Goal: Task Accomplishment & Management: Manage account settings

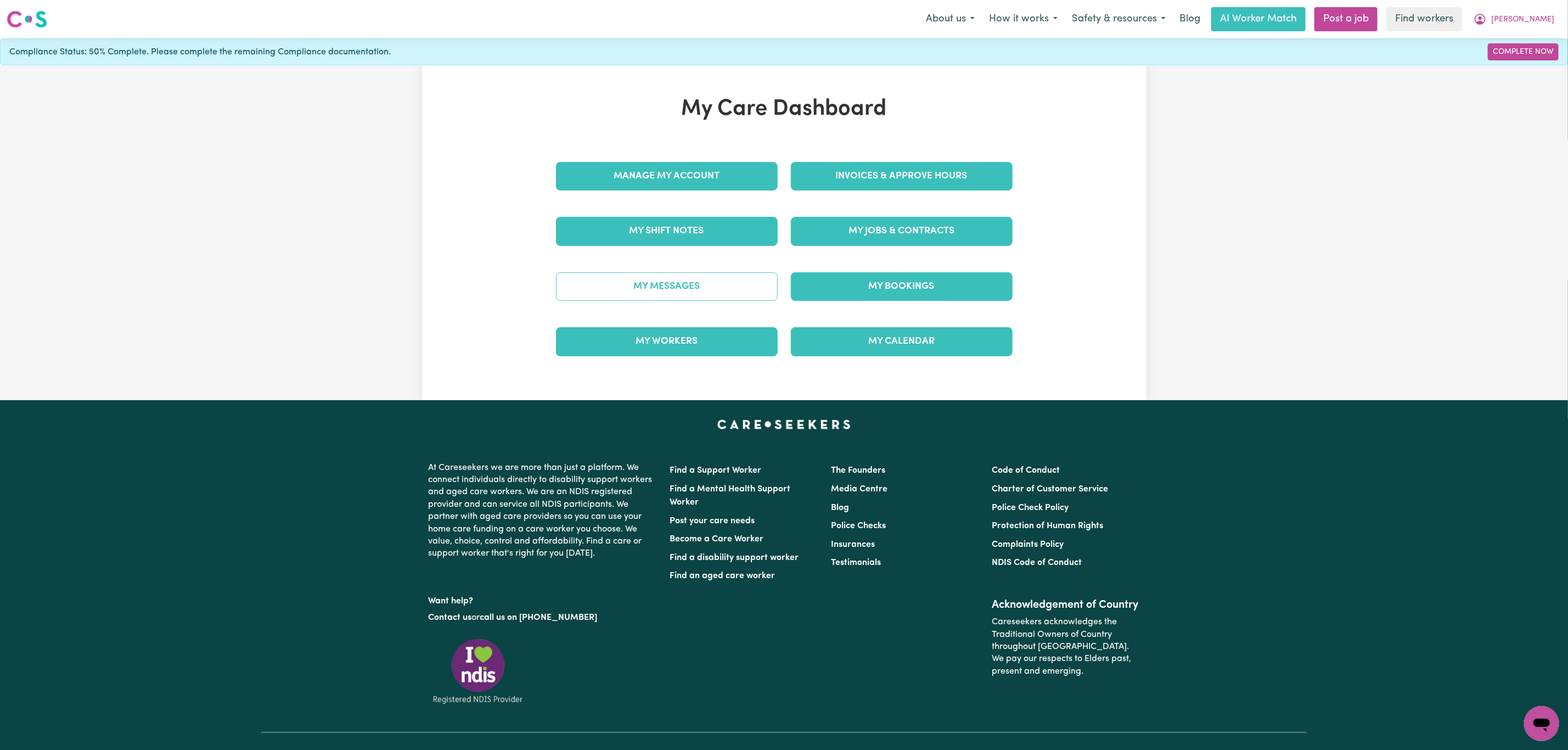
click at [667, 297] on link "My Messages" at bounding box center [667, 286] width 222 height 29
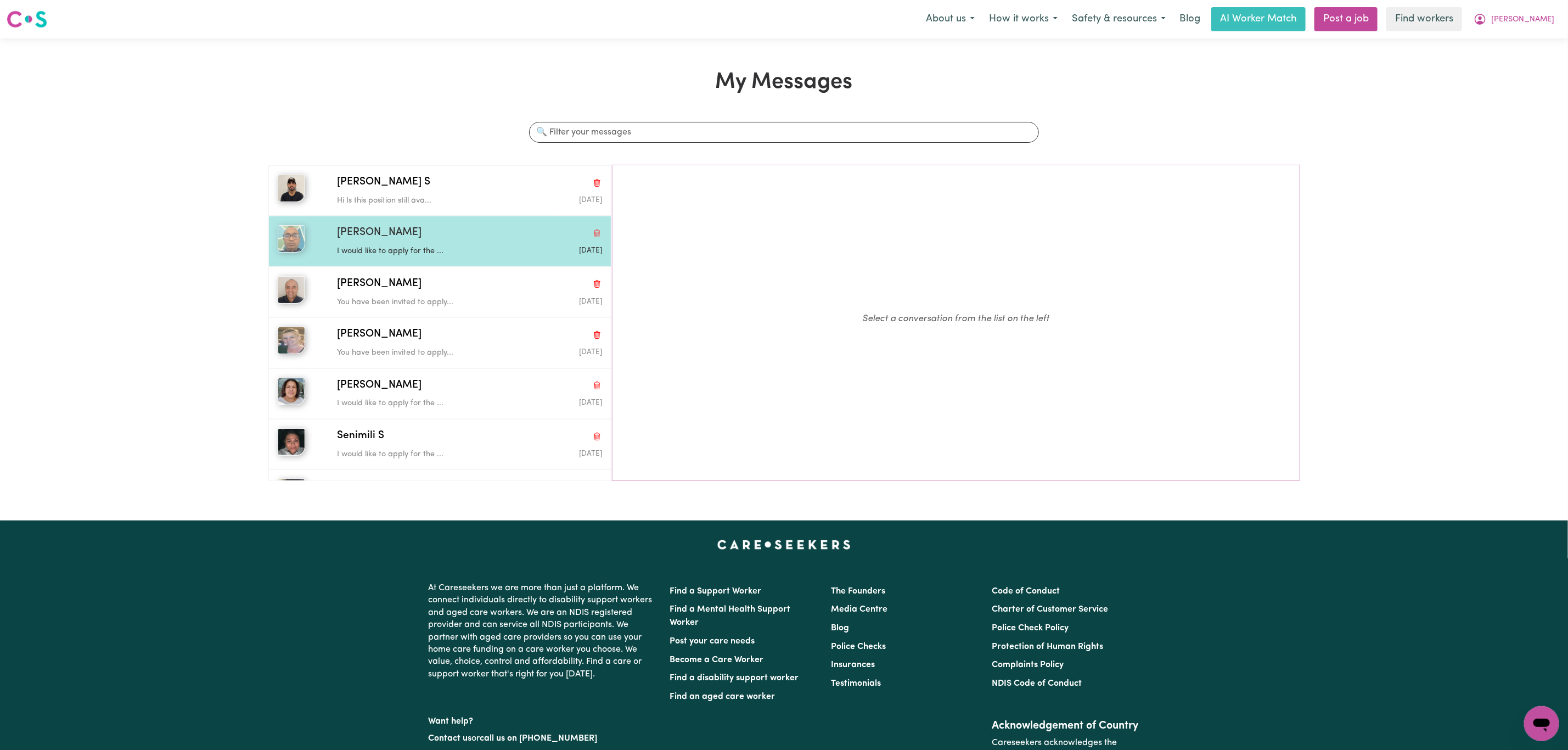
click at [443, 251] on p "I would like to apply for the ..." at bounding box center [425, 251] width 177 height 12
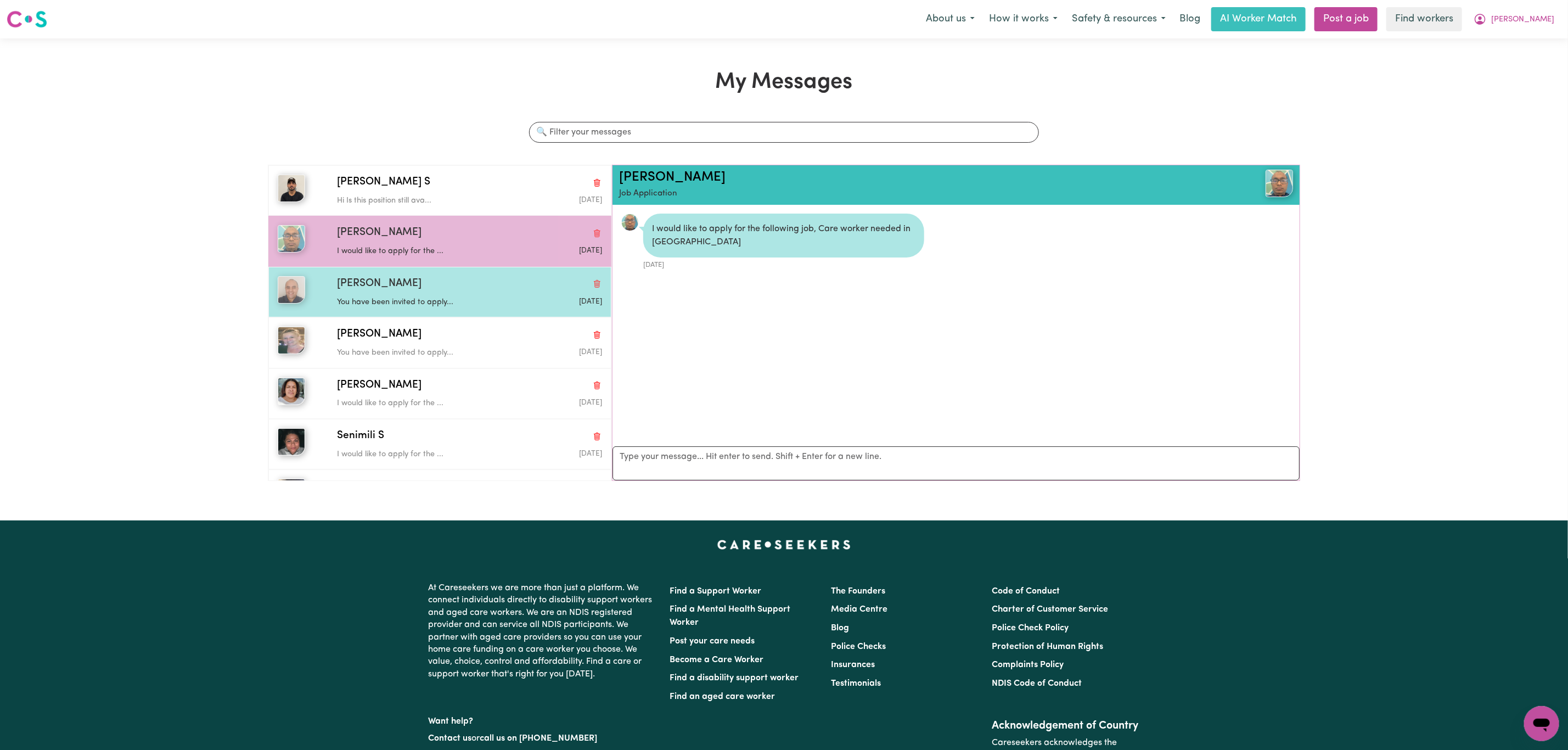
scroll to position [7, 0]
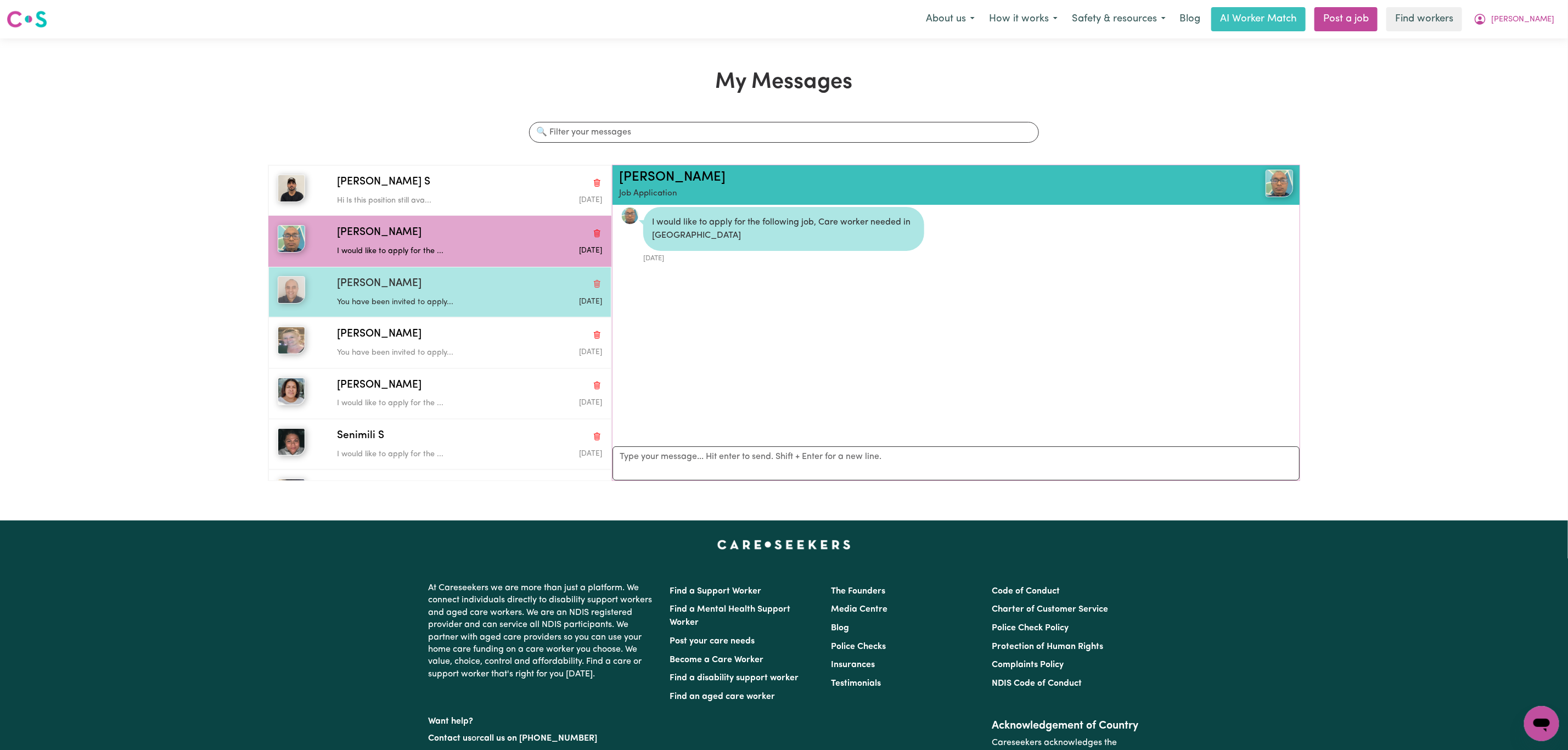
click at [432, 308] on p "You have been invited to apply..." at bounding box center [425, 303] width 177 height 12
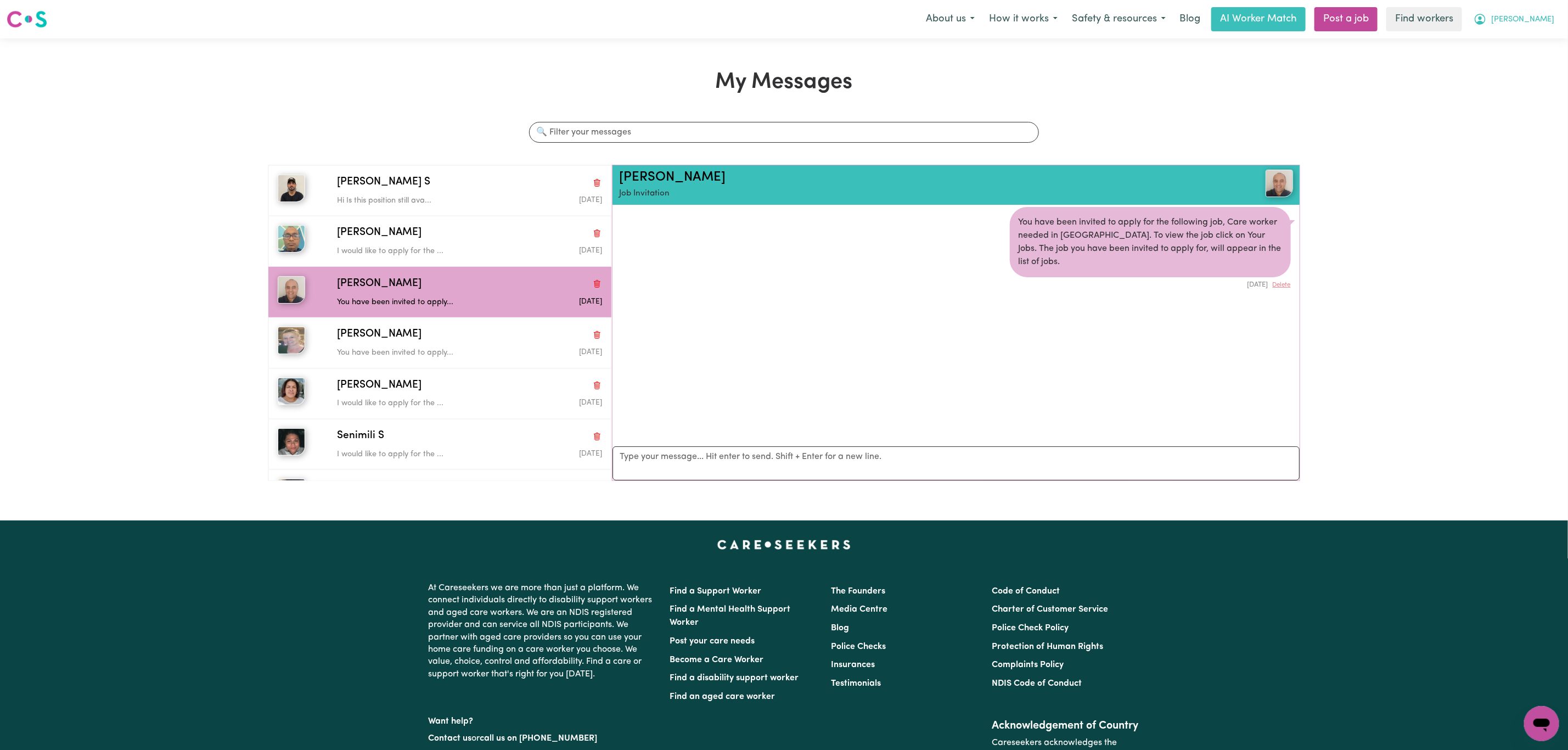
click at [1486, 25] on icon "My Account" at bounding box center [1479, 18] width 11 height 11
click at [1519, 42] on link "My Dashboard" at bounding box center [1517, 43] width 87 height 21
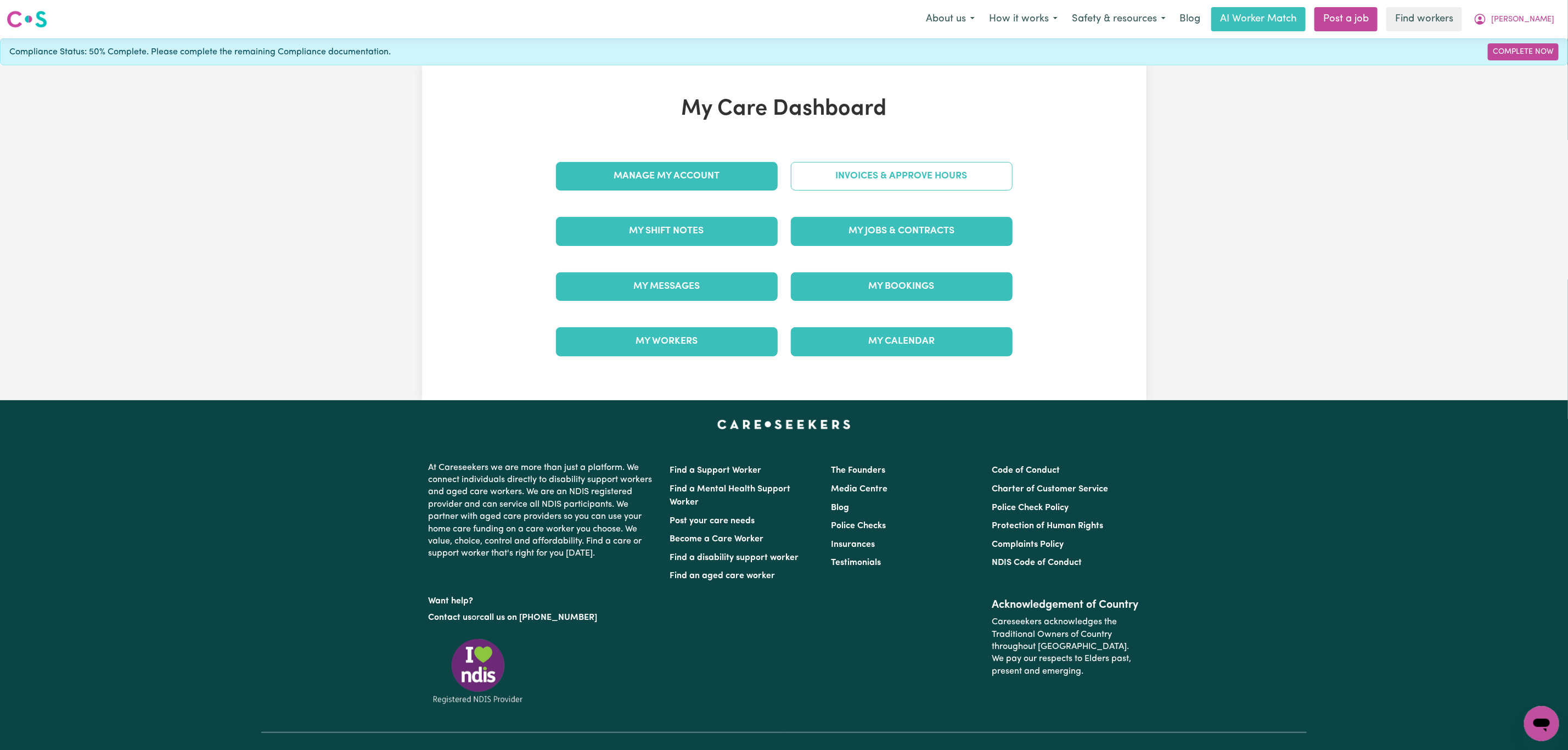
click at [885, 186] on link "Invoices & Approve Hours" at bounding box center [902, 176] width 222 height 29
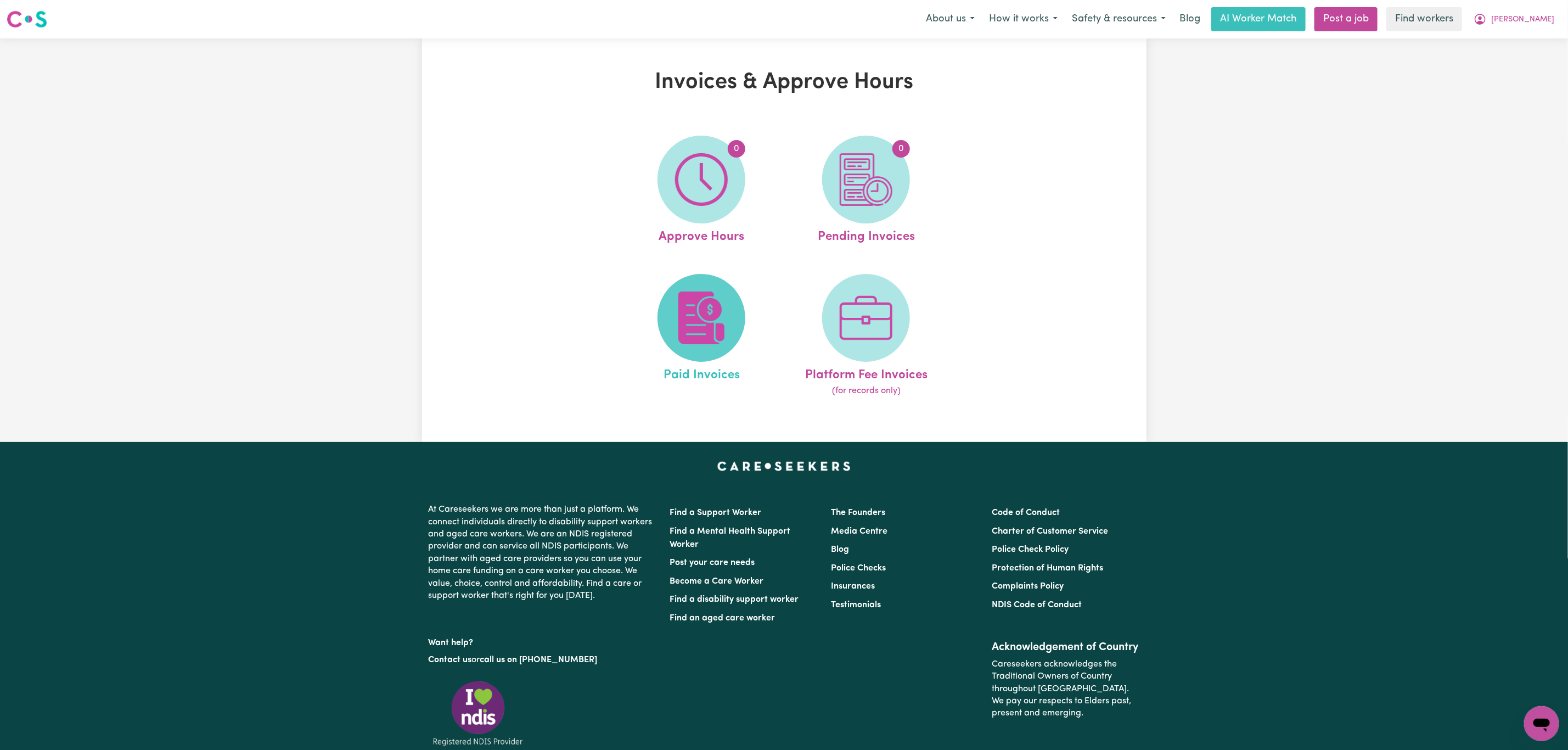
click at [721, 301] on img at bounding box center [701, 317] width 53 height 53
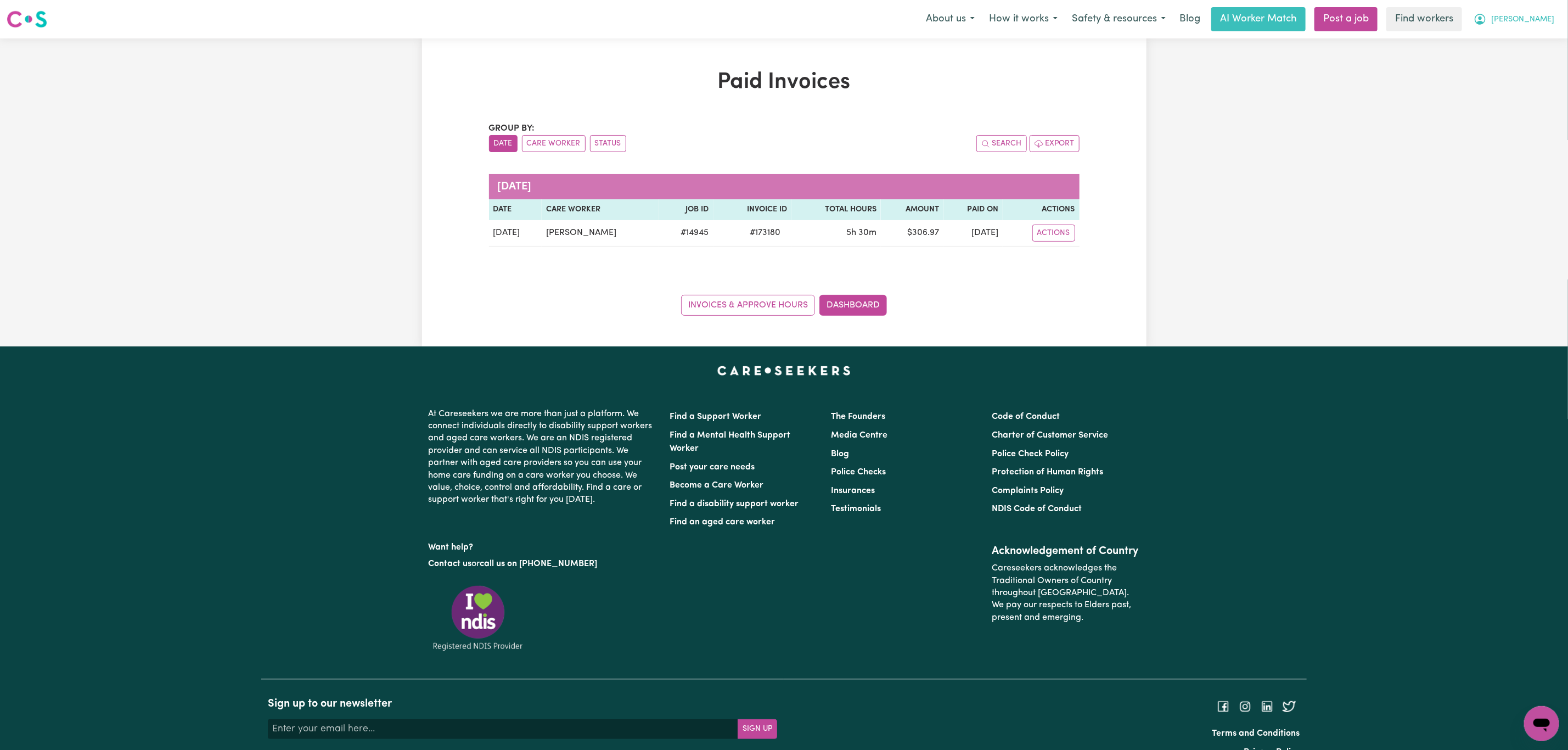
click at [1546, 15] on span "[PERSON_NAME]" at bounding box center [1523, 19] width 63 height 12
click at [1534, 35] on link "My Dashboard" at bounding box center [1517, 43] width 87 height 21
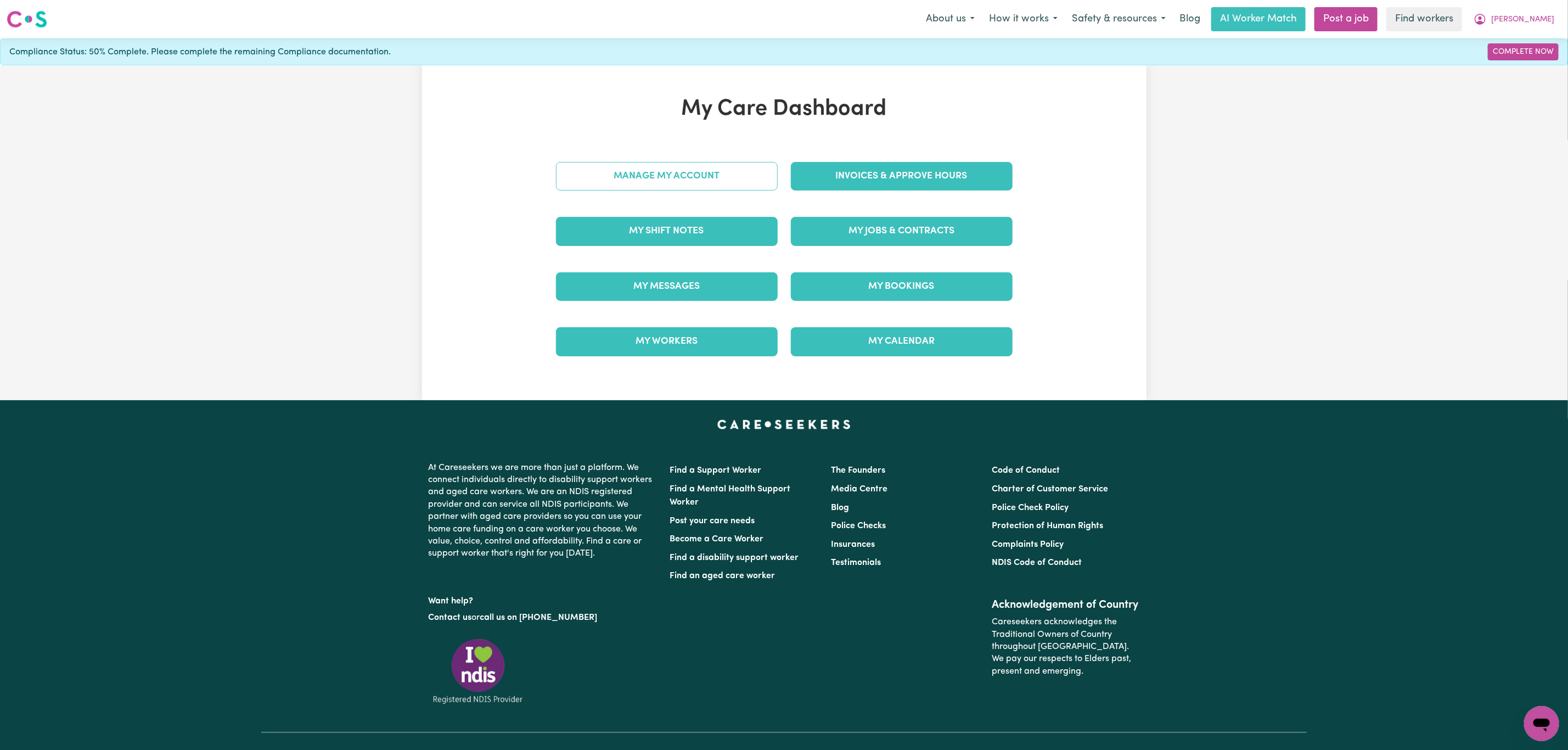
click at [670, 183] on link "Manage My Account" at bounding box center [667, 176] width 222 height 29
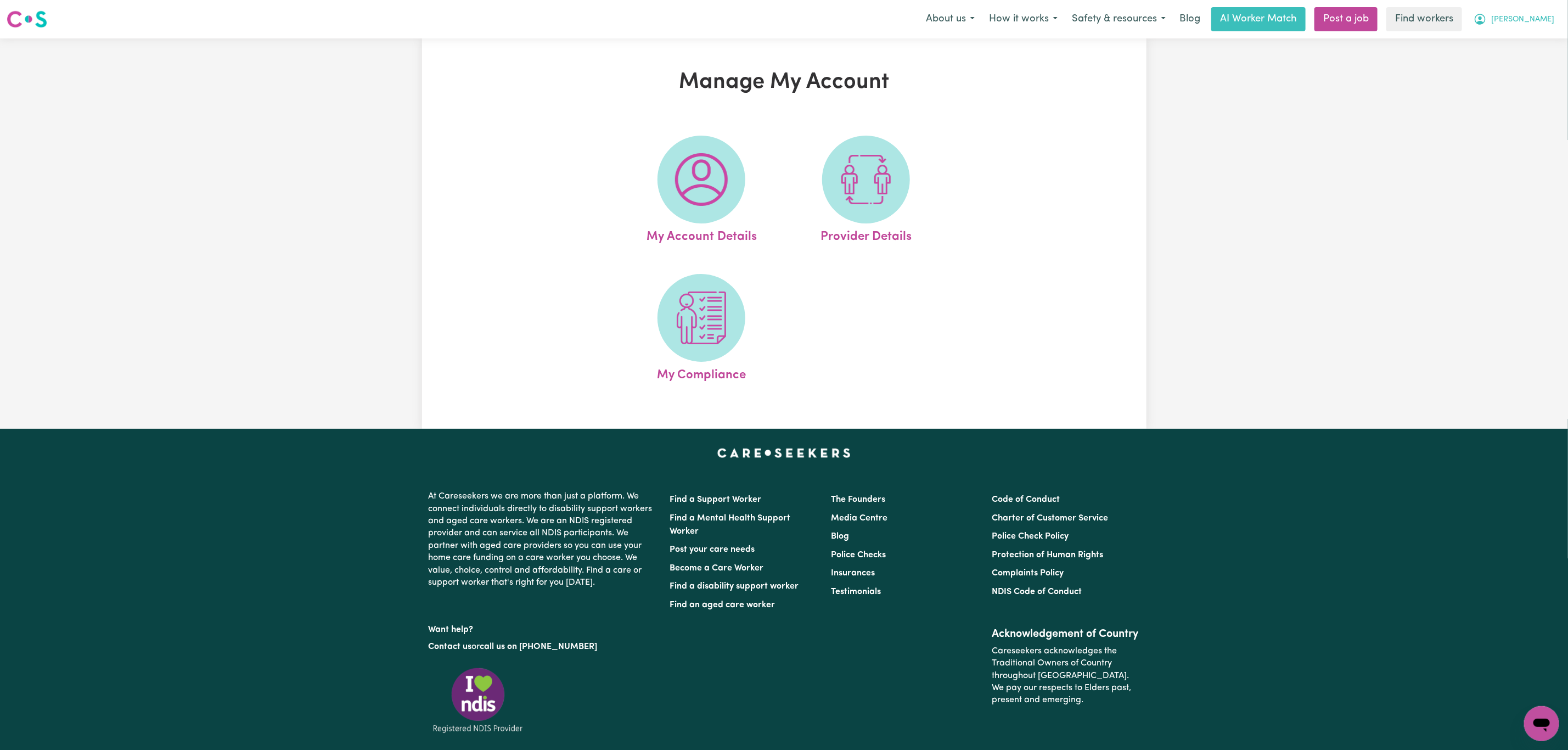
drag, startPoint x: 1541, startPoint y: 18, endPoint x: 1536, endPoint y: 25, distance: 8.6
click at [1541, 18] on span "[PERSON_NAME]" at bounding box center [1523, 19] width 63 height 12
click at [1520, 55] on link "Logout" at bounding box center [1517, 63] width 87 height 21
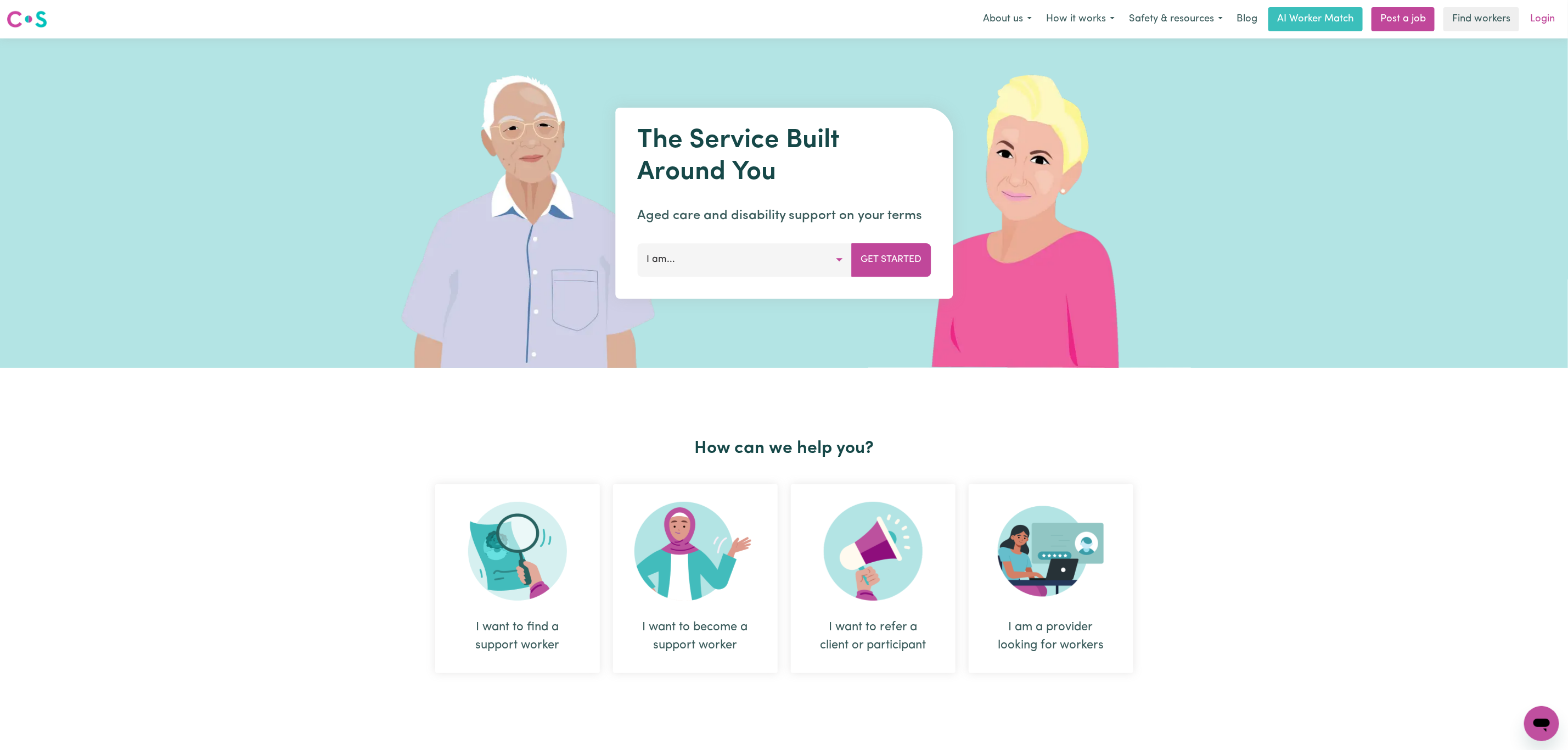
click at [1544, 18] on link "Login" at bounding box center [1542, 18] width 38 height 24
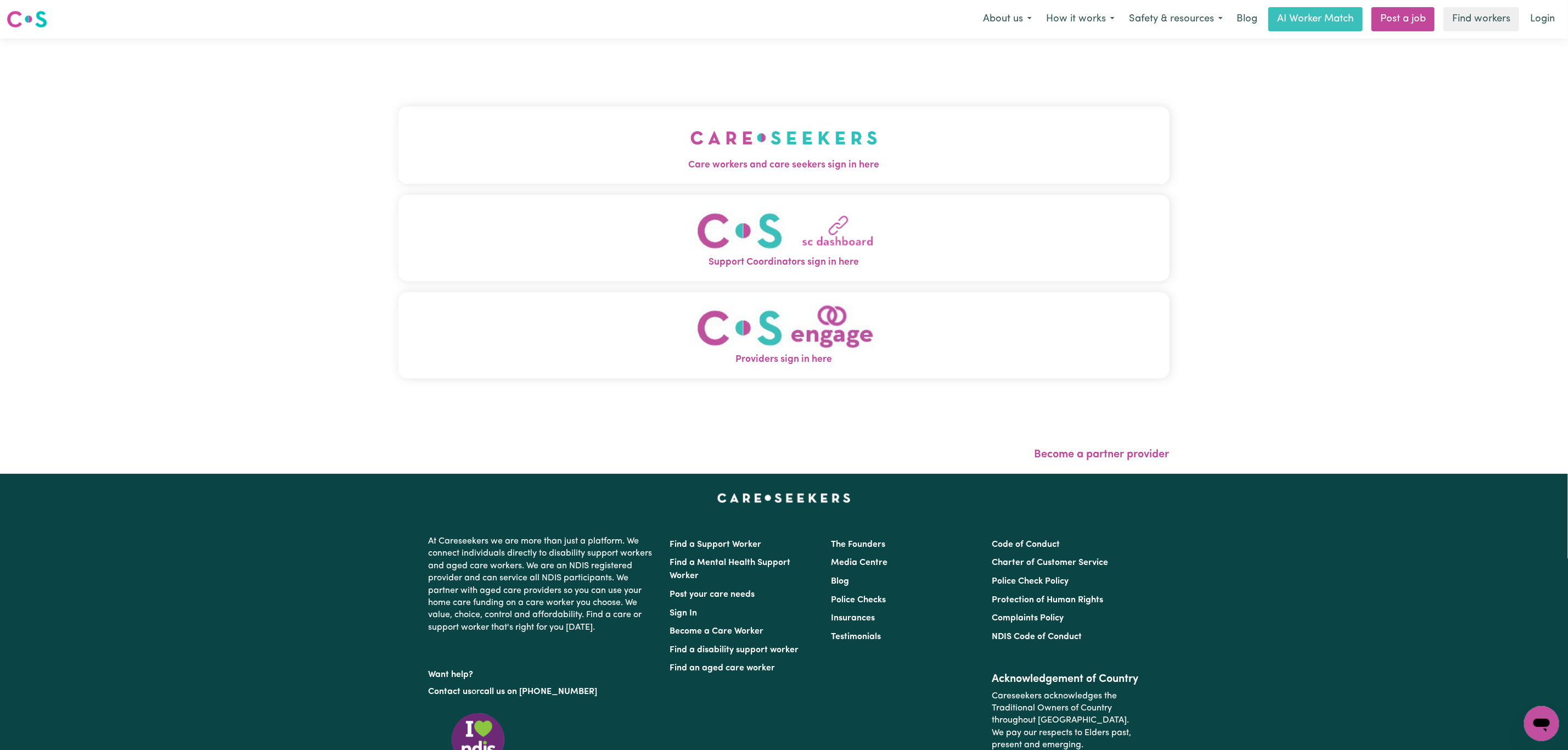
click at [705, 33] on nav "Menu About us How it works Safety & resources Blog AI Worker Match Post a job F…" at bounding box center [784, 19] width 1568 height 38
click at [642, 99] on div "Care workers and care seekers sign in here Support Coordinators sign in here Pr…" at bounding box center [783, 248] width 771 height 375
click at [627, 126] on button "Care workers and care seekers sign in here" at bounding box center [783, 145] width 771 height 77
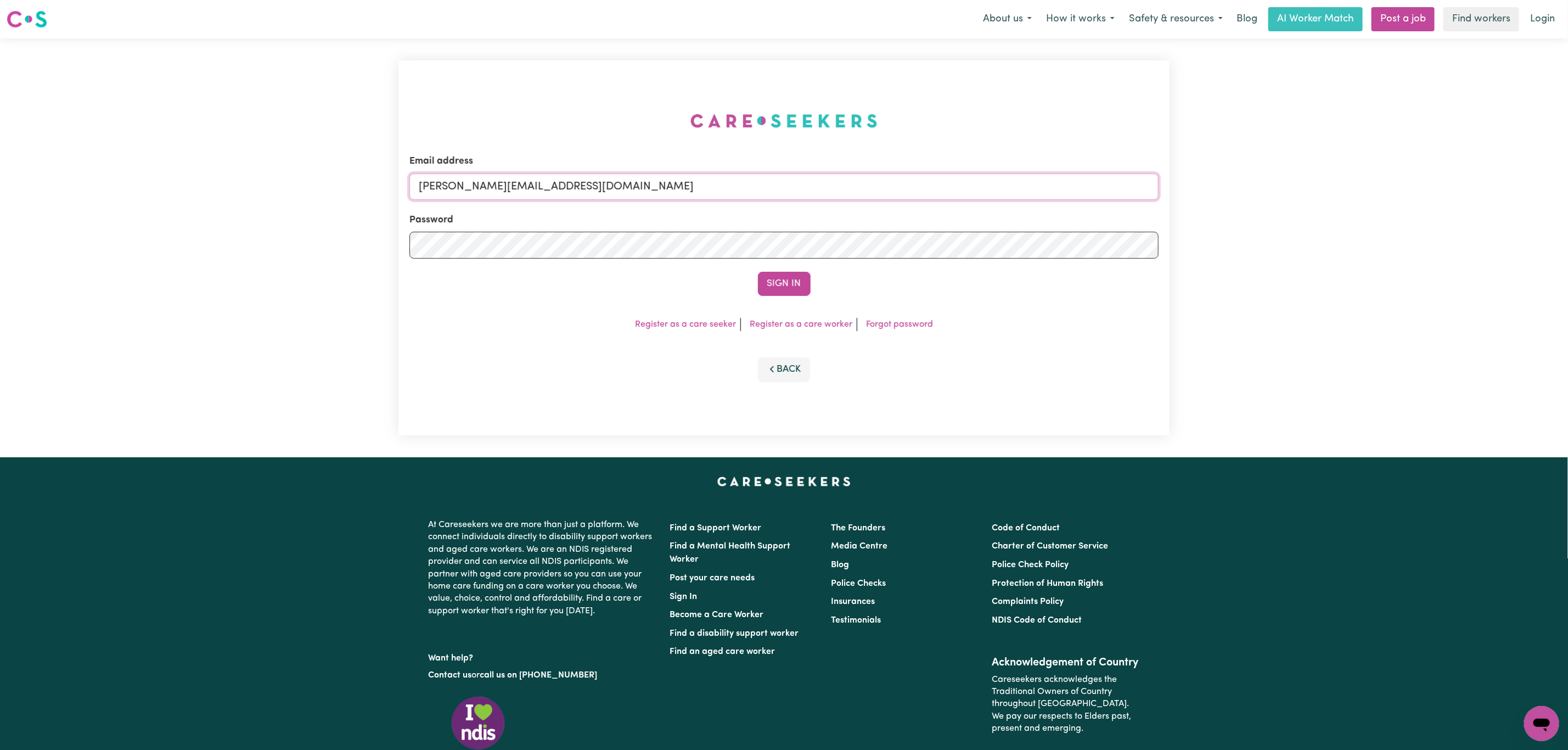
drag, startPoint x: 530, startPoint y: 189, endPoint x: 529, endPoint y: 198, distance: 9.1
click at [530, 189] on input "[PERSON_NAME][EMAIL_ADDRESS][DOMAIN_NAME]" at bounding box center [784, 187] width 750 height 27
click at [816, 240] on form "Email address [EMAIL_ADDRESS][PERSON_NAME][DOMAIN_NAME] Password Sign In" at bounding box center [784, 225] width 750 height 142
type input "superuser~[EMAIL_ADDRESS][DOMAIN_NAME]"
click at [793, 295] on button "Sign In" at bounding box center [784, 284] width 53 height 24
